Goal: Information Seeking & Learning: Compare options

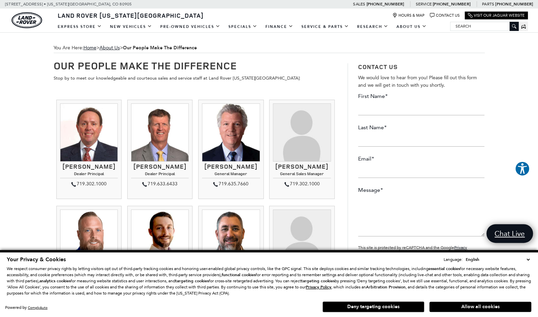
click at [457, 307] on button "Allow all cookies" at bounding box center [481, 306] width 102 height 10
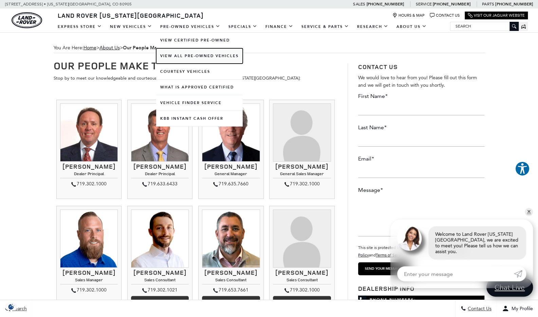
click at [173, 58] on link "View All Pre-Owned Vehicles" at bounding box center [199, 55] width 87 height 15
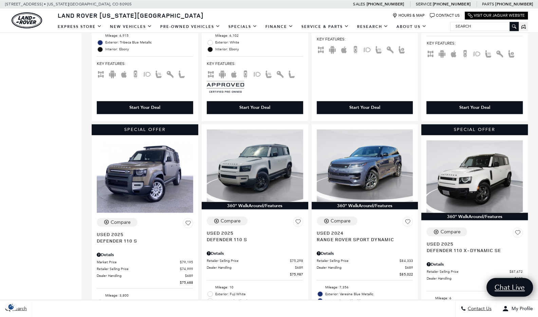
scroll to position [611, 0]
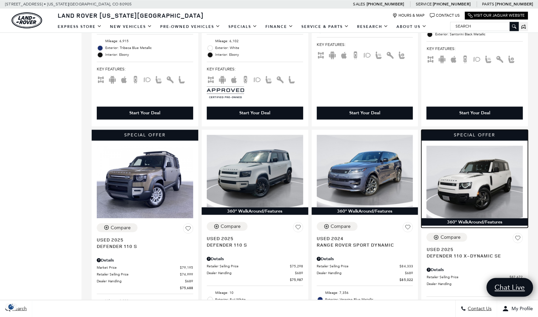
click at [427, 156] on img at bounding box center [475, 181] width 96 height 72
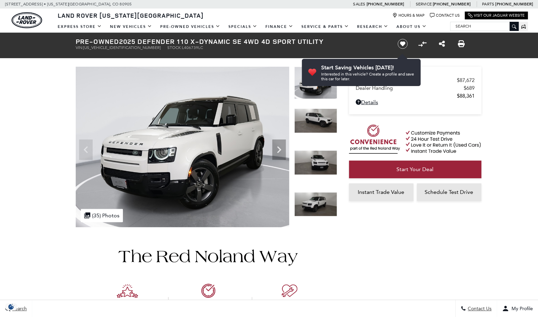
click at [308, 163] on img at bounding box center [315, 162] width 43 height 24
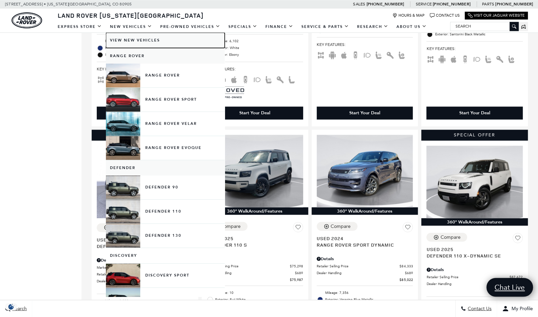
click at [149, 42] on link "View New Vehicles" at bounding box center [165, 40] width 119 height 15
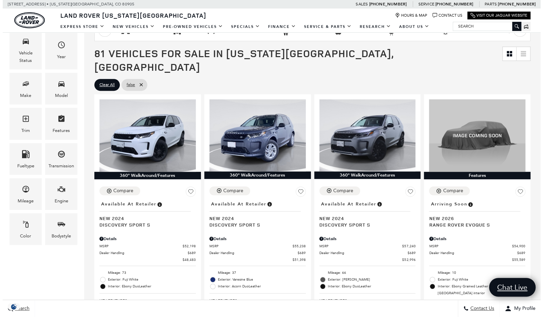
scroll to position [114, 0]
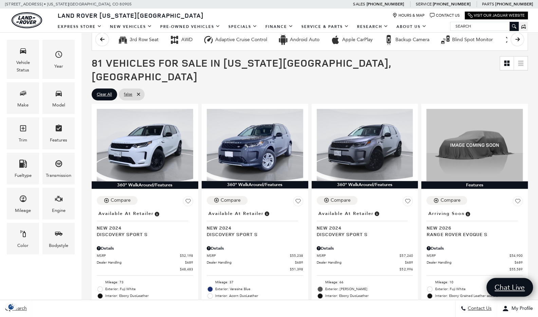
click at [69, 91] on div "Model" at bounding box center [58, 98] width 32 height 32
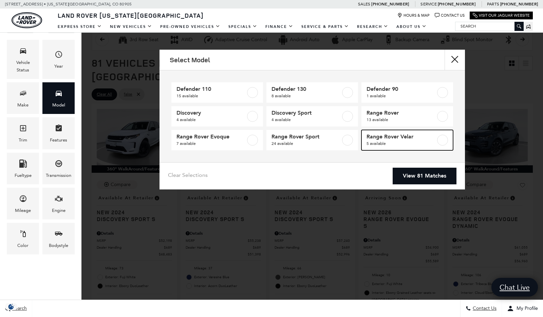
click at [393, 140] on span "5 available" at bounding box center [401, 143] width 69 height 7
type input "$64,625"
type input "$79,189"
checkbox input "true"
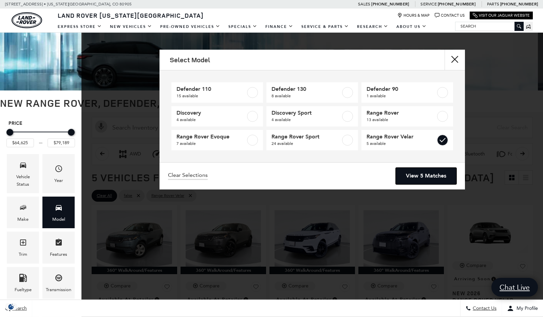
click at [413, 177] on link "View 5 Matches" at bounding box center [426, 175] width 61 height 17
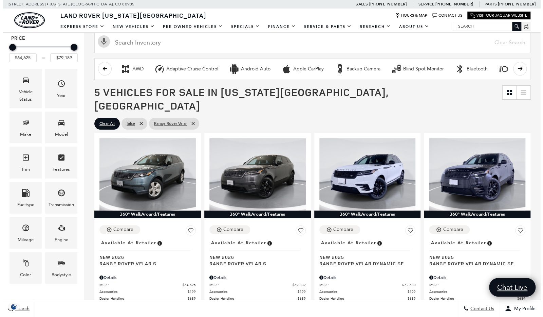
scroll to position [99, 0]
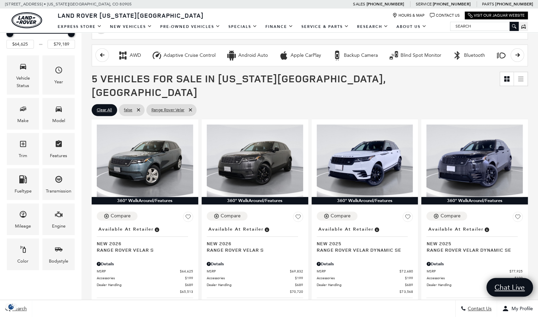
click at [58, 112] on icon "Model" at bounding box center [59, 109] width 8 height 8
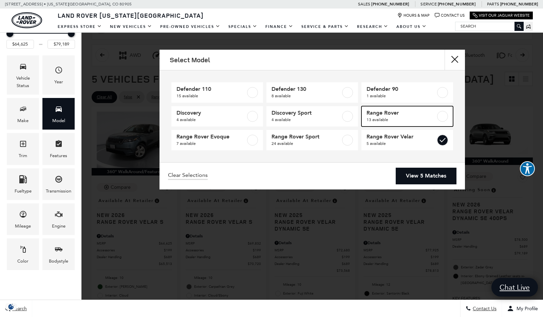
click at [400, 112] on span "Range Rover" at bounding box center [401, 112] width 69 height 7
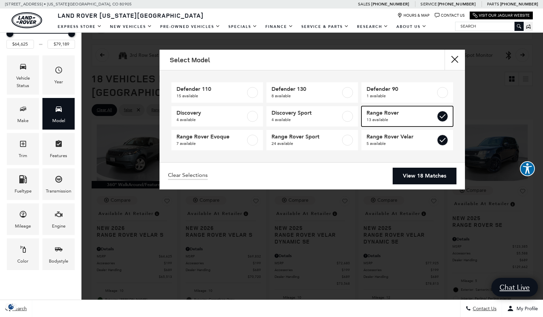
type input "$160,345"
checkbox input "true"
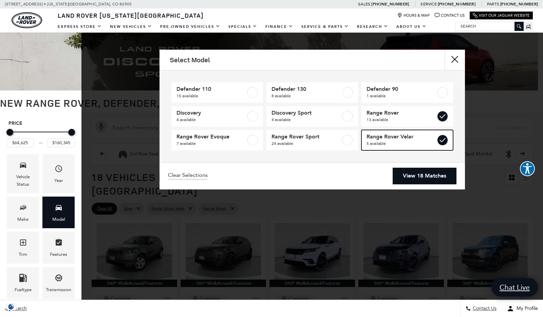
click at [414, 140] on span "5 available" at bounding box center [401, 143] width 69 height 7
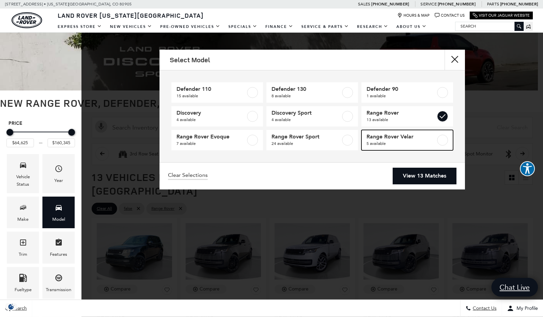
type input "$123,385"
checkbox input "false"
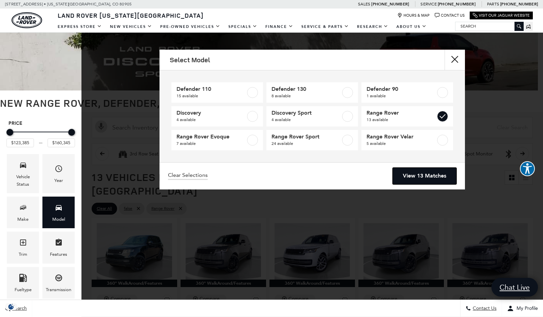
click at [420, 178] on link "View 13 Matches" at bounding box center [425, 175] width 64 height 17
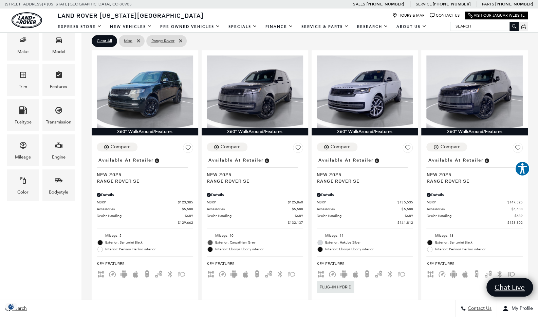
scroll to position [168, 0]
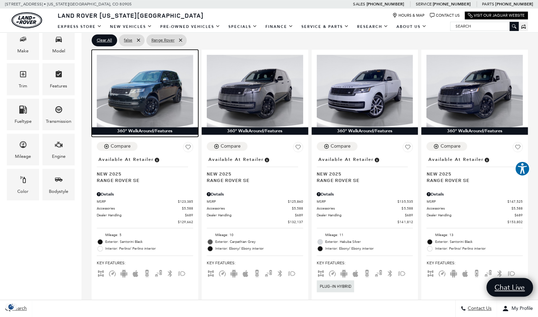
click at [140, 64] on img at bounding box center [145, 91] width 96 height 72
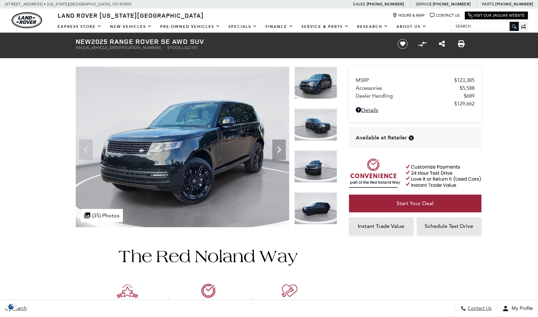
click at [275, 148] on icon "Next" at bounding box center [279, 150] width 14 height 14
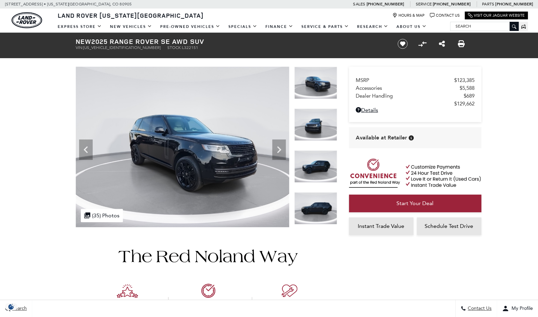
click at [275, 148] on icon "Next" at bounding box center [279, 150] width 14 height 14
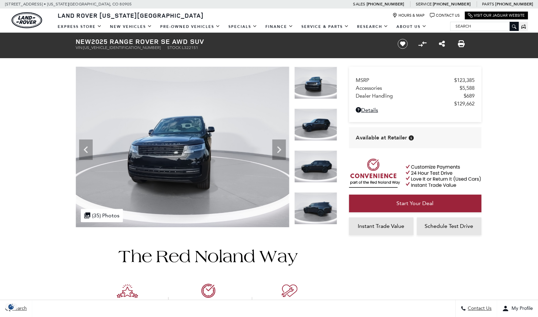
click at [275, 148] on icon "Next" at bounding box center [279, 150] width 14 height 14
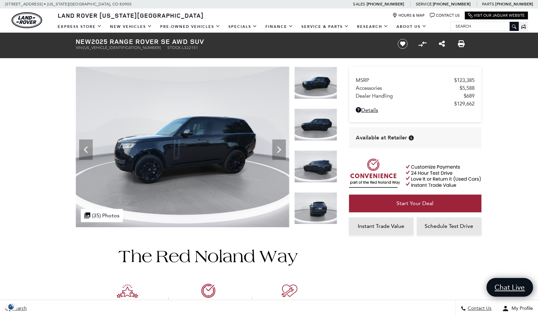
click at [275, 148] on icon "Next" at bounding box center [279, 150] width 14 height 14
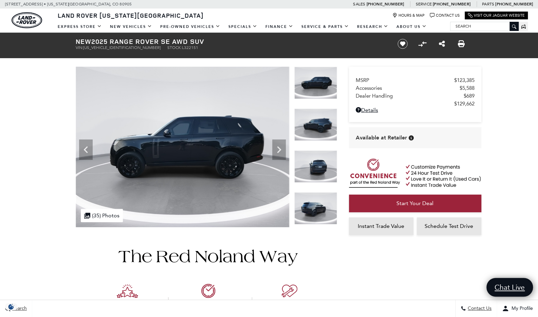
click at [275, 148] on icon "Next" at bounding box center [279, 150] width 14 height 14
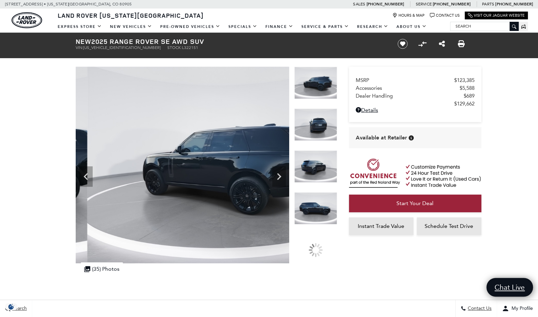
click at [275, 148] on img at bounding box center [218, 165] width 285 height 196
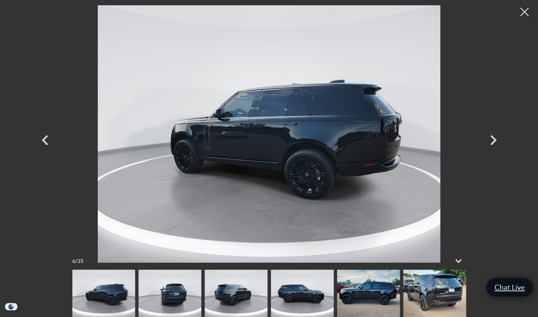
click at [497, 137] on icon "Next" at bounding box center [493, 140] width 20 height 20
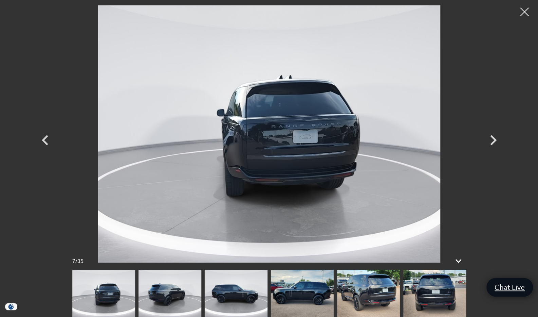
click at [497, 137] on icon "Next" at bounding box center [493, 140] width 20 height 20
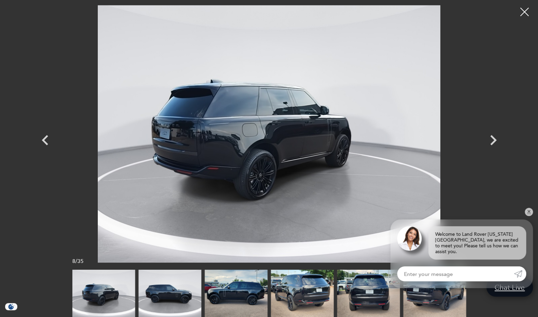
click at [497, 137] on icon "Next" at bounding box center [493, 140] width 20 height 20
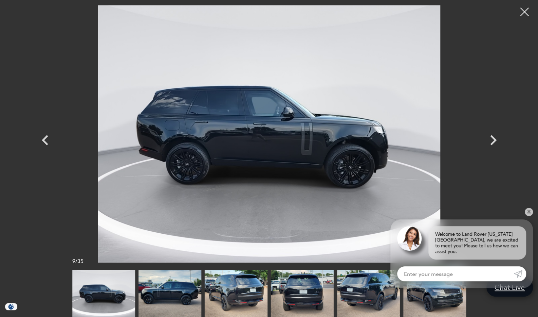
click at [495, 136] on icon "Next" at bounding box center [493, 140] width 20 height 20
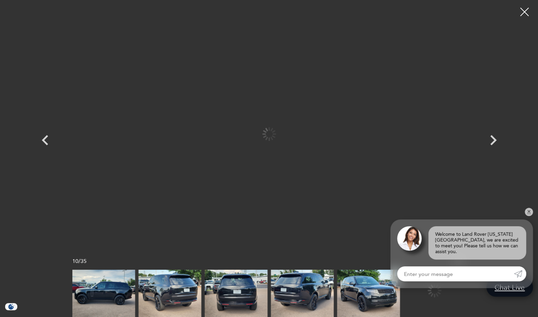
click at [495, 136] on icon "Next" at bounding box center [493, 140] width 20 height 20
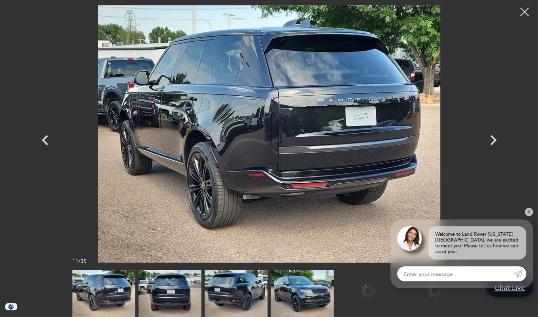
click at [495, 136] on icon "Next" at bounding box center [493, 140] width 20 height 20
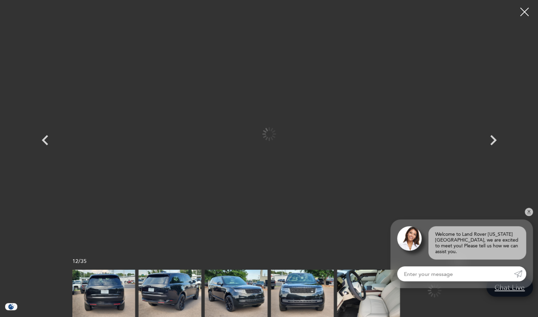
click at [495, 136] on icon "Next" at bounding box center [493, 140] width 20 height 20
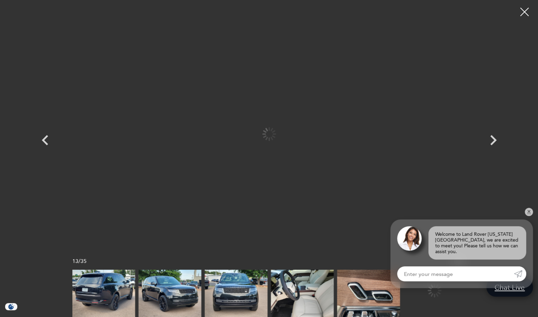
click at [495, 136] on icon "Next" at bounding box center [493, 140] width 20 height 20
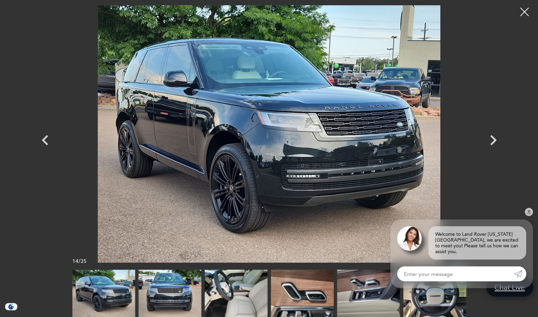
click at [240, 285] on img at bounding box center [236, 292] width 63 height 47
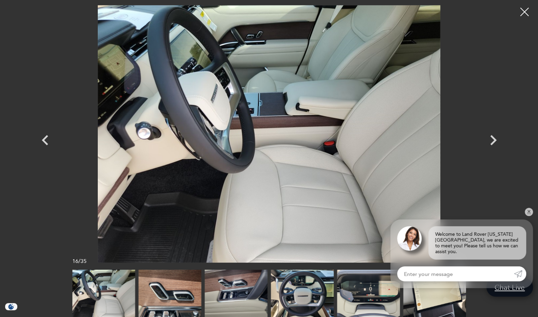
click at [178, 289] on img at bounding box center [170, 292] width 63 height 47
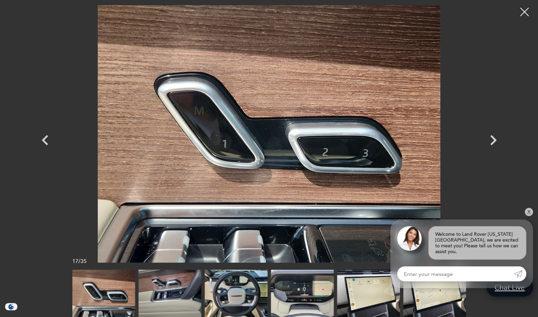
click at [218, 283] on img at bounding box center [236, 292] width 63 height 47
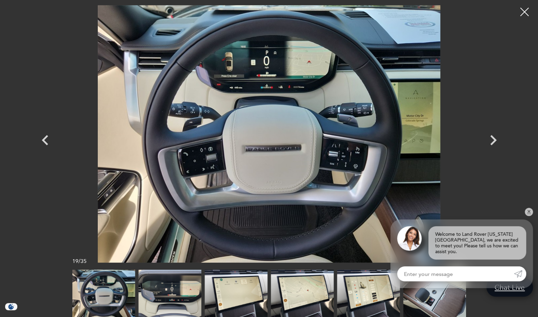
click at [180, 300] on img at bounding box center [170, 292] width 63 height 47
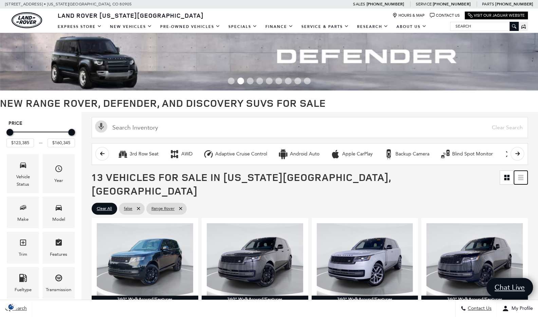
click at [524, 177] on icon at bounding box center [520, 177] width 5 height 1
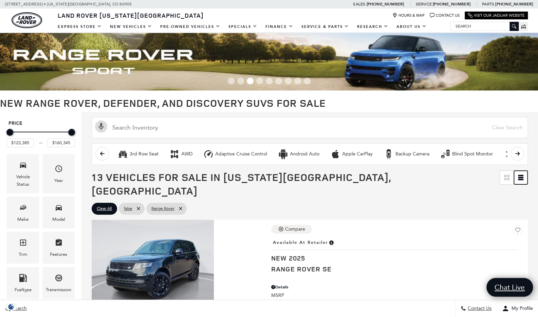
click at [524, 177] on icon at bounding box center [520, 177] width 5 height 1
click at [56, 219] on div "Model" at bounding box center [58, 218] width 13 height 7
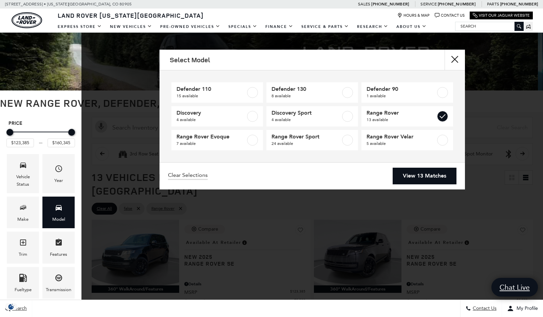
click at [326, 151] on li "Range Rover Sport 24 available" at bounding box center [312, 140] width 95 height 24
click at [351, 148] on link "Range Rover Sport 24 available" at bounding box center [313, 140] width 92 height 20
type input "$88,075"
checkbox input "true"
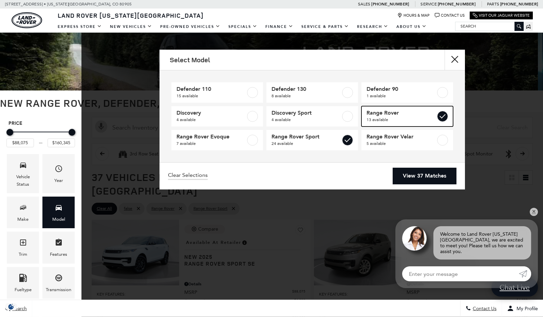
click at [441, 118] on label at bounding box center [442, 116] width 11 height 11
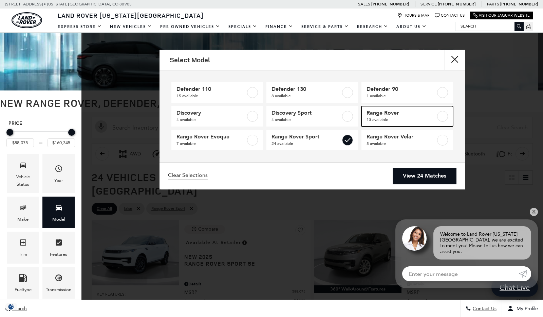
type input "$126,490"
checkbox input "false"
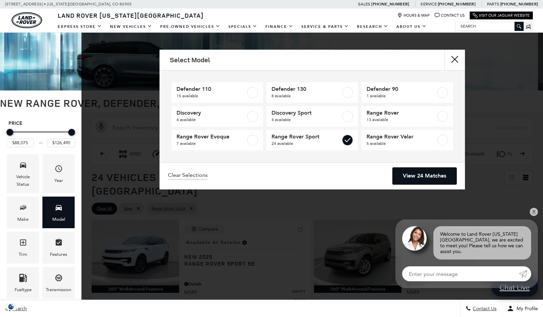
click at [431, 182] on link "View 24 Matches" at bounding box center [425, 175] width 64 height 17
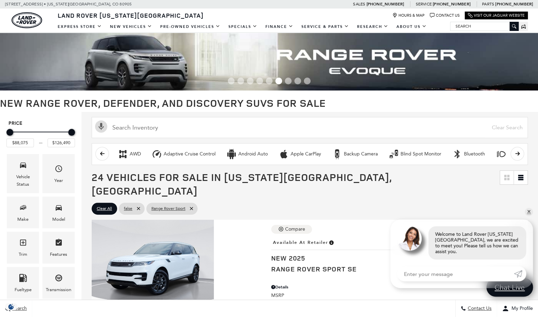
click at [65, 216] on div "Model" at bounding box center [58, 218] width 13 height 7
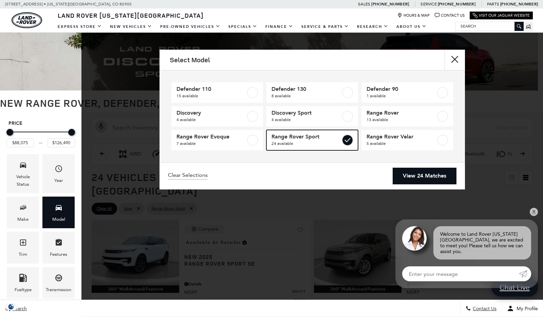
click at [351, 140] on label at bounding box center [347, 140] width 11 height 11
type input "$48,483"
type input "$160,345"
checkbox input "false"
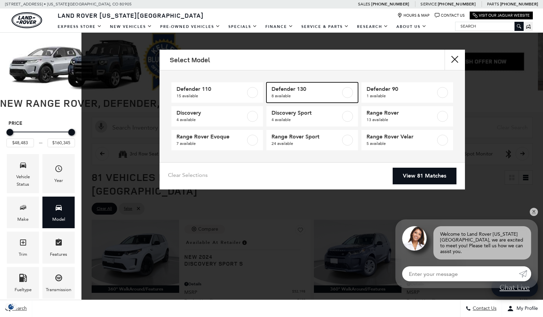
click at [293, 94] on span "8 available" at bounding box center [306, 95] width 69 height 7
type input "$84,879"
type input "$134,060"
checkbox input "true"
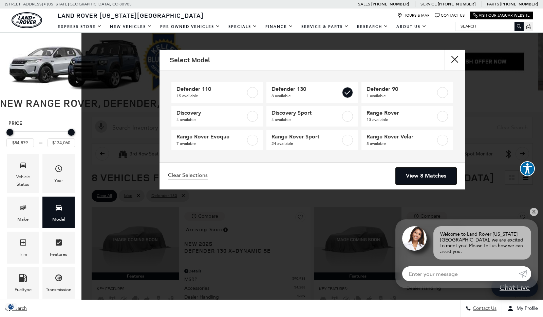
click at [422, 182] on link "View 8 Matches" at bounding box center [426, 175] width 61 height 17
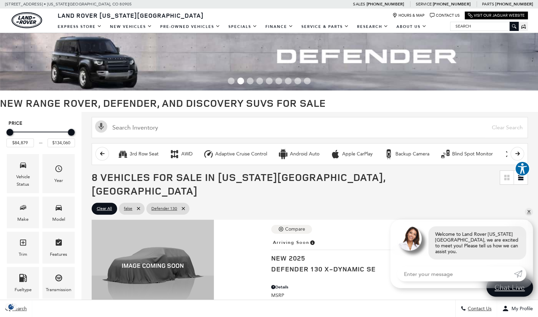
click at [72, 215] on div "Model" at bounding box center [58, 212] width 32 height 32
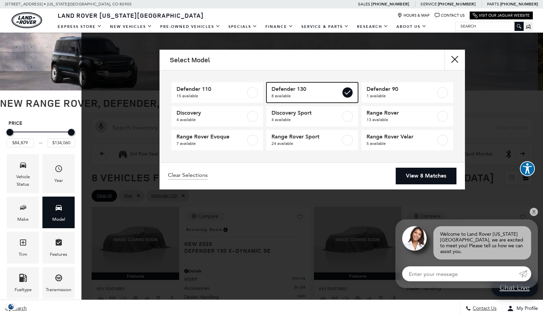
click at [350, 91] on label at bounding box center [347, 92] width 11 height 11
type input "$48,483"
type input "$160,345"
checkbox input "false"
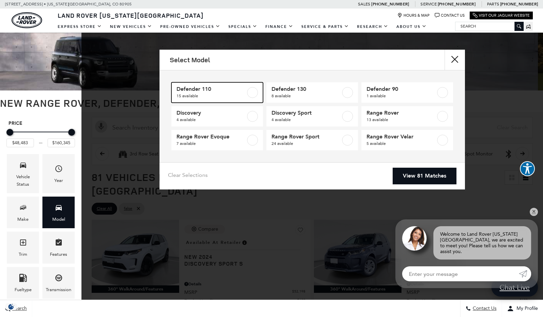
click at [242, 94] on span "15 available" at bounding box center [211, 95] width 69 height 7
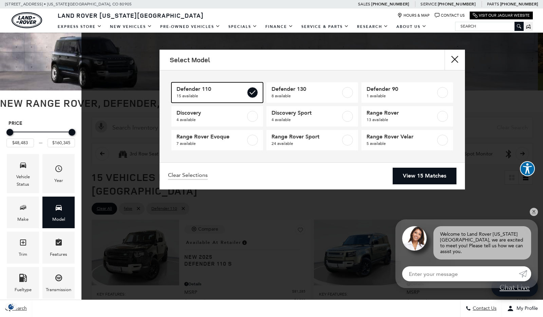
type input "$81,285"
type input "$124,545"
checkbox input "true"
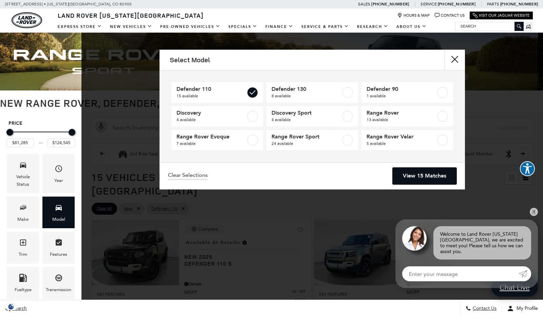
click at [424, 173] on link "View 15 Matches" at bounding box center [425, 175] width 64 height 17
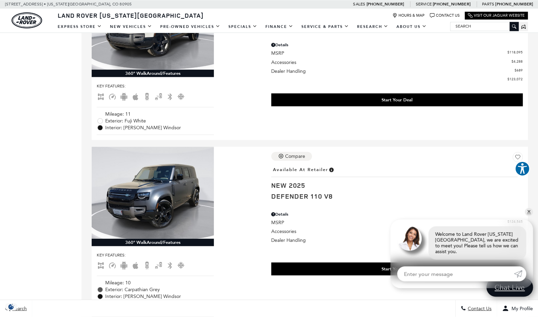
scroll to position [751, 0]
